Goal: Navigation & Orientation: Find specific page/section

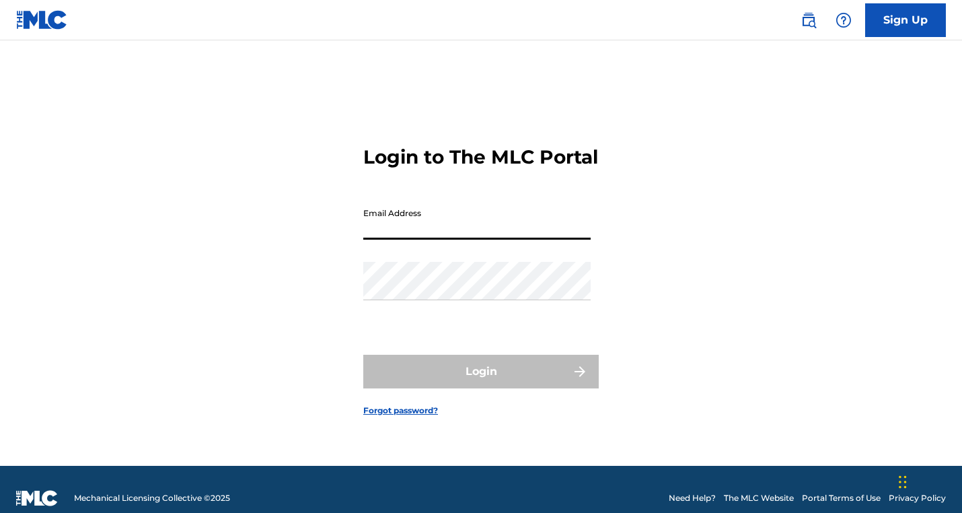
click at [430, 239] on input "Email Address" at bounding box center [476, 220] width 227 height 38
type input "[EMAIL_ADDRESS][DOMAIN_NAME]"
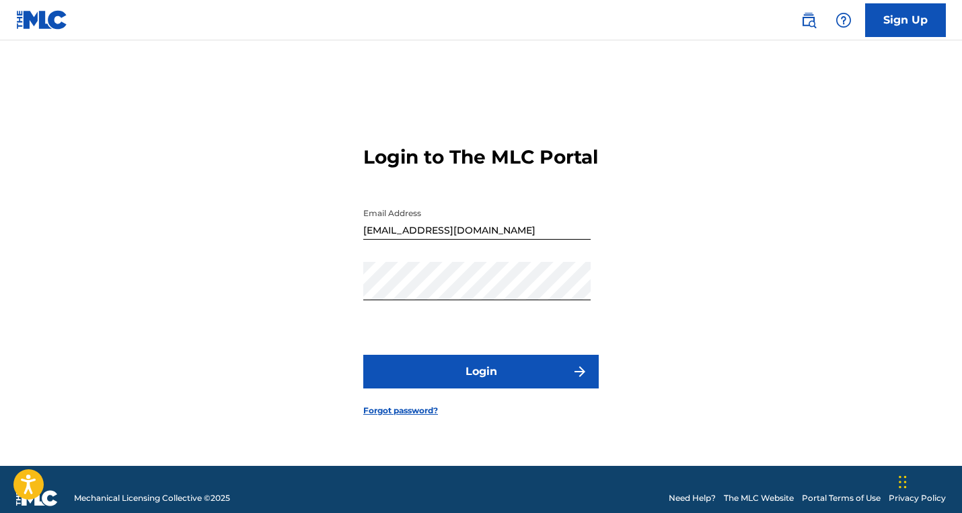
click at [481, 372] on button "Login" at bounding box center [480, 372] width 235 height 34
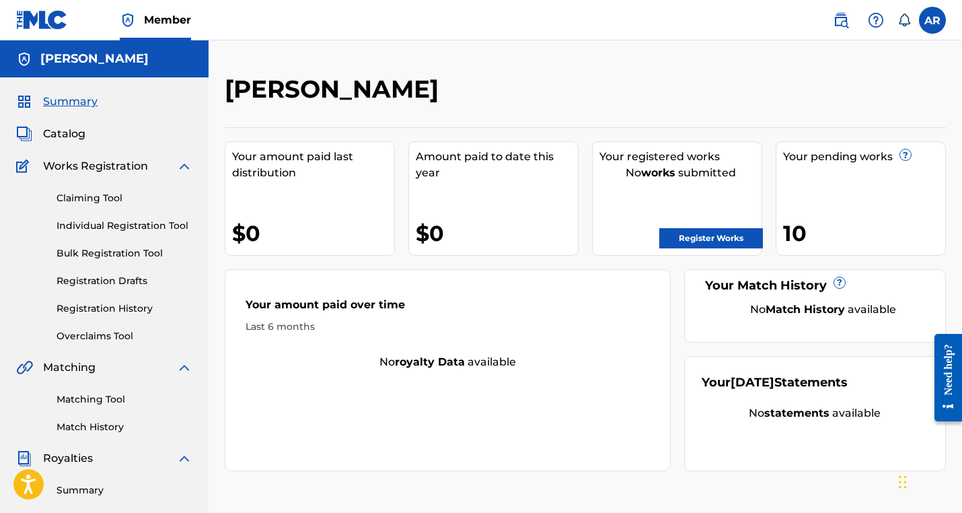
click at [64, 134] on span "Catalog" at bounding box center [64, 134] width 42 height 16
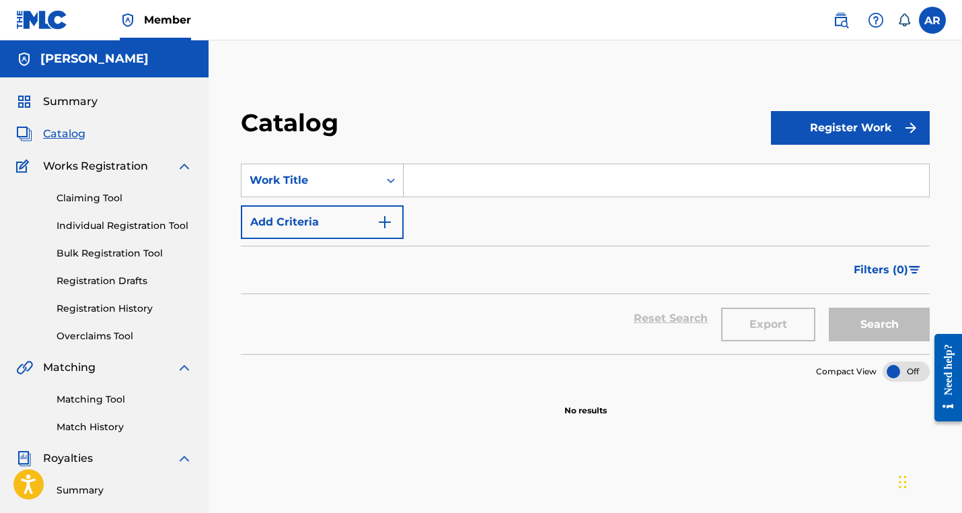
click at [809, 63] on div "Catalog Register Work SearchWithCriteriafe19d542-b59c-40f0-8ace-883ebb07b377 Wo…" at bounding box center [585, 404] width 753 height 729
